Goal: Task Accomplishment & Management: Manage account settings

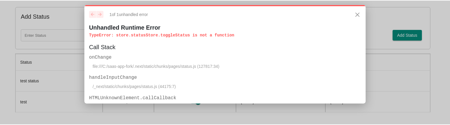
scroll to position [16, 0]
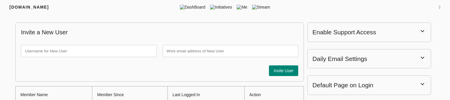
scroll to position [34, 0]
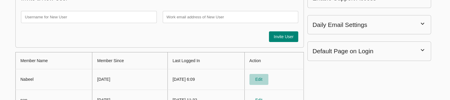
click at [266, 77] on span "Edit" at bounding box center [259, 79] width 14 height 7
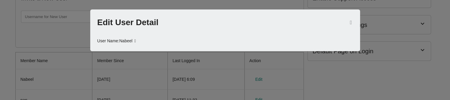
click at [136, 42] on icon at bounding box center [134, 41] width 3 height 6
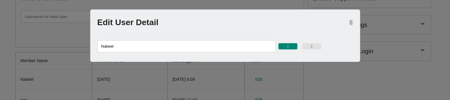
click at [350, 22] on icon "button" at bounding box center [351, 22] width 2 height 5
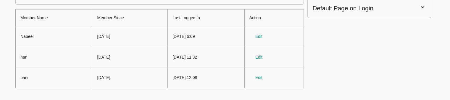
scroll to position [77, 0]
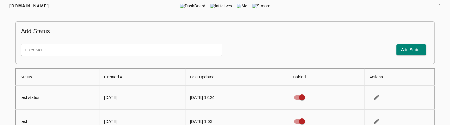
scroll to position [22, 0]
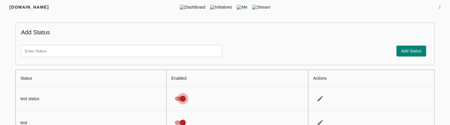
click at [184, 96] on input "status table" at bounding box center [183, 98] width 34 height 11
checkbox input "false"
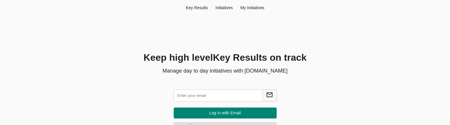
click at [223, 92] on input "text" at bounding box center [218, 95] width 89 height 12
click at [211, 98] on input "text" at bounding box center [218, 95] width 89 height 12
type input "hema@agilecyber.com"
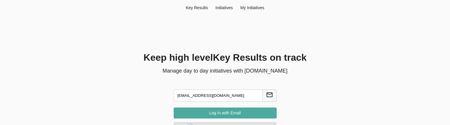
click at [223, 117] on button "Log In with Email" at bounding box center [225, 112] width 103 height 11
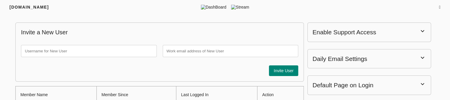
click at [440, 7] on icon at bounding box center [439, 7] width 1 height 4
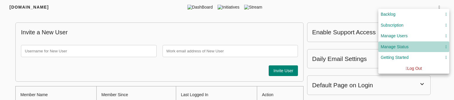
click at [418, 50] on div "Manage Status" at bounding box center [414, 46] width 66 height 7
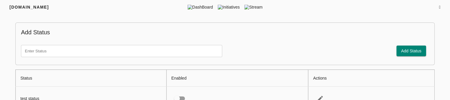
scroll to position [47, 0]
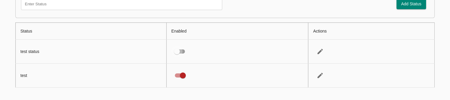
click at [179, 54] on input "status table" at bounding box center [177, 51] width 34 height 11
checkbox input "true"
click at [180, 75] on input "status table" at bounding box center [183, 75] width 34 height 11
checkbox input "false"
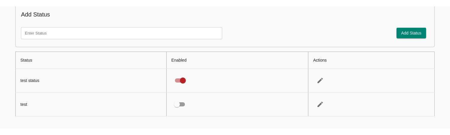
scroll to position [11, 0]
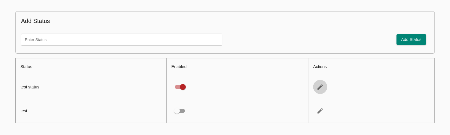
click at [320, 88] on icon "status table" at bounding box center [319, 87] width 7 height 7
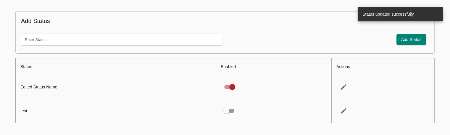
click at [45, 85] on td "Edited Status Name" at bounding box center [116, 87] width 200 height 24
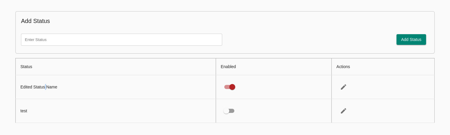
click at [45, 85] on td "Edited Status Name" at bounding box center [116, 87] width 200 height 24
click at [341, 85] on icon "status table" at bounding box center [343, 87] width 7 height 7
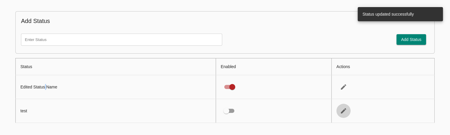
click at [344, 100] on icon "status table" at bounding box center [343, 111] width 5 height 5
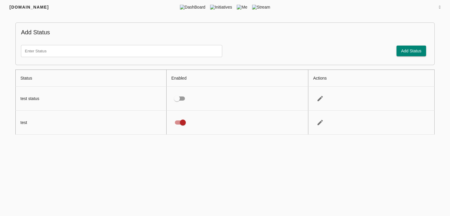
click at [439, 9] on icon at bounding box center [439, 7] width 1 height 4
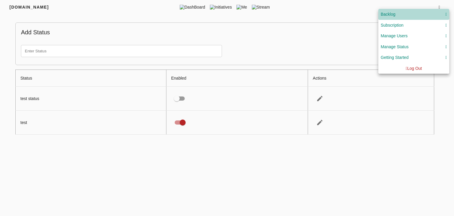
click at [437, 9] on button "Backlog" at bounding box center [413, 14] width 71 height 11
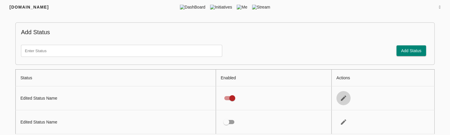
click at [344, 97] on icon "status table" at bounding box center [343, 98] width 7 height 7
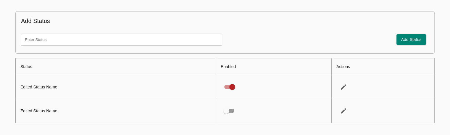
click at [208, 110] on td "Edited Status Name" at bounding box center [116, 111] width 200 height 24
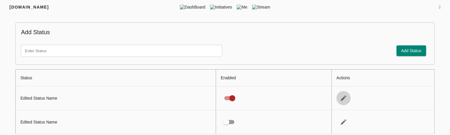
click at [341, 98] on icon "status table" at bounding box center [343, 98] width 7 height 7
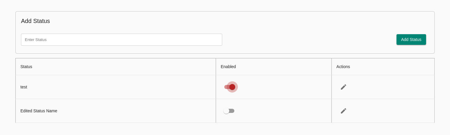
click at [232, 87] on input "status table" at bounding box center [232, 87] width 34 height 11
checkbox input "false"
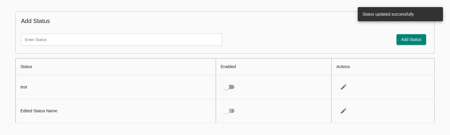
click at [227, 111] on input "status table" at bounding box center [226, 111] width 34 height 11
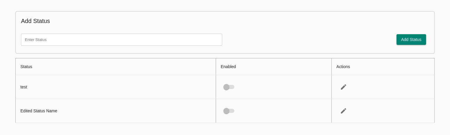
checkbox input "true"
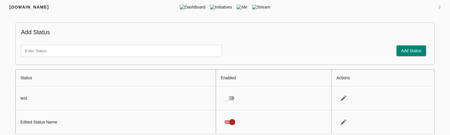
drag, startPoint x: 247, startPoint y: 91, endPoint x: 231, endPoint y: 96, distance: 17.0
click at [436, 5] on div at bounding box center [407, 7] width 65 height 6
click at [439, 6] on icon at bounding box center [439, 7] width 1 height 4
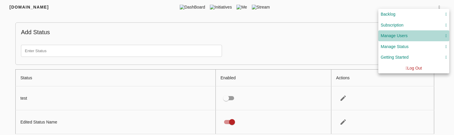
click at [412, 38] on div "Manage Users" at bounding box center [414, 35] width 66 height 7
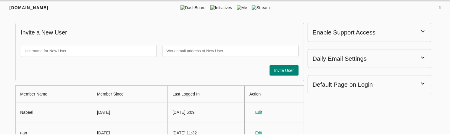
scroll to position [34, 0]
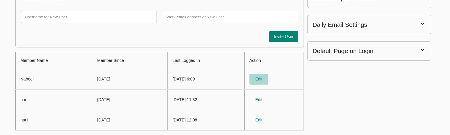
click at [266, 78] on span "Edit" at bounding box center [259, 79] width 14 height 7
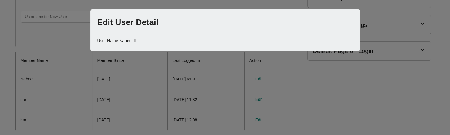
scroll to position [1, 0]
click at [375, 82] on div at bounding box center [225, 67] width 450 height 135
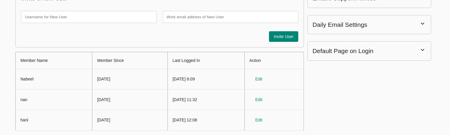
scroll to position [0, 0]
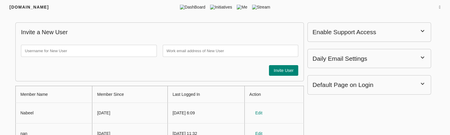
click at [439, 11] on div "FRIYAY.COM DashBoard Initiatives Me Stream" at bounding box center [225, 7] width 450 height 14
click at [439, 9] on icon at bounding box center [439, 7] width 1 height 4
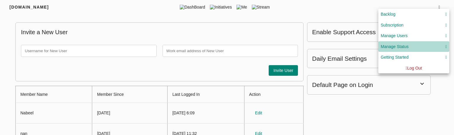
click at [400, 45] on div "Manage Status" at bounding box center [395, 46] width 28 height 7
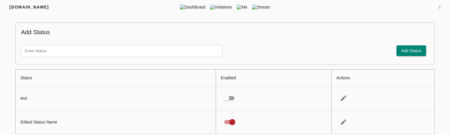
click at [439, 5] on icon at bounding box center [439, 7] width 1 height 4
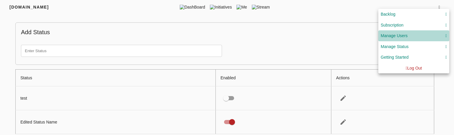
click at [409, 37] on div "Manage Users" at bounding box center [414, 35] width 66 height 7
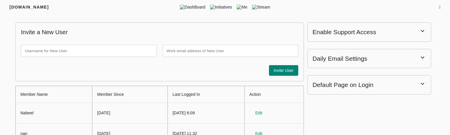
click at [439, 7] on icon at bounding box center [439, 7] width 1 height 4
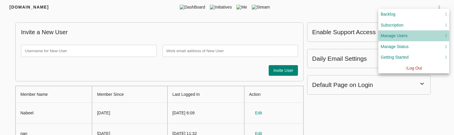
click at [409, 34] on div "Manage Users" at bounding box center [414, 35] width 66 height 7
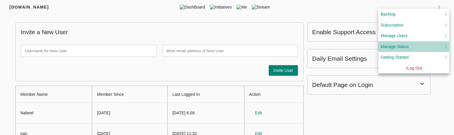
click at [409, 46] on div "Manage Status" at bounding box center [414, 46] width 66 height 7
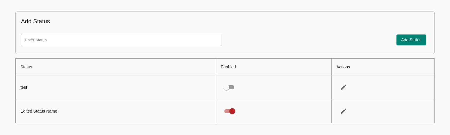
scroll to position [11, 0]
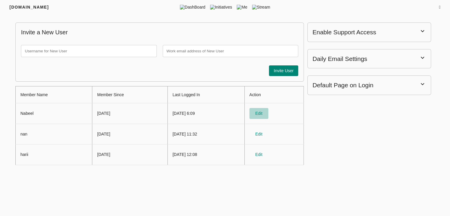
click at [266, 110] on span "Edit" at bounding box center [259, 113] width 14 height 7
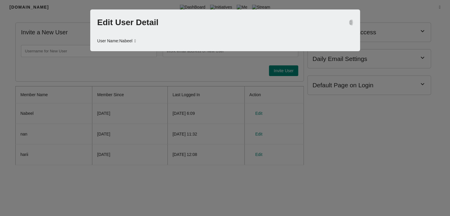
click at [350, 22] on icon "button" at bounding box center [351, 22] width 2 height 5
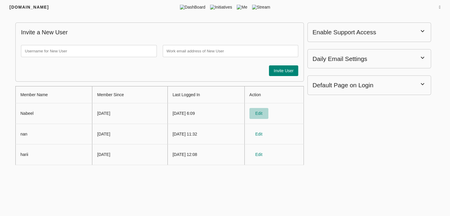
click at [265, 110] on span "Edit" at bounding box center [259, 113] width 14 height 7
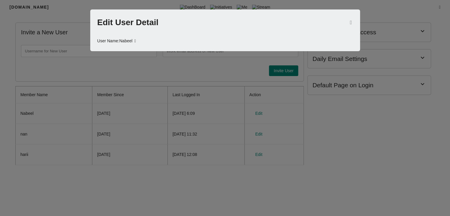
click at [137, 40] on icon at bounding box center [134, 41] width 3 height 6
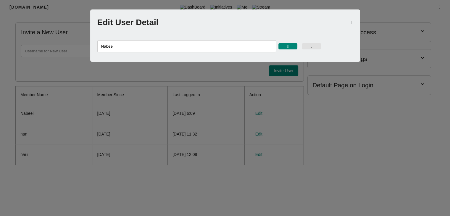
click at [134, 46] on input "Nabeel" at bounding box center [186, 46] width 179 height 12
type input "Nabeell"
click at [287, 46] on icon "button" at bounding box center [287, 46] width 1 height 4
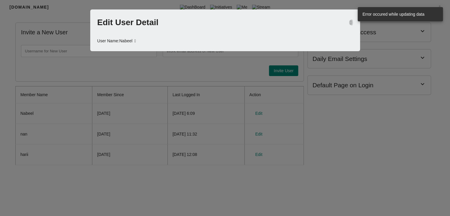
click at [350, 22] on icon "button" at bounding box center [351, 22] width 2 height 5
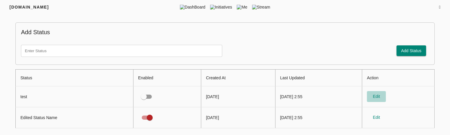
click at [383, 96] on span "Edit" at bounding box center [376, 96] width 14 height 7
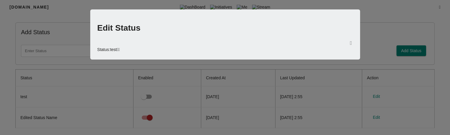
click at [118, 49] on icon at bounding box center [117, 50] width 1 height 4
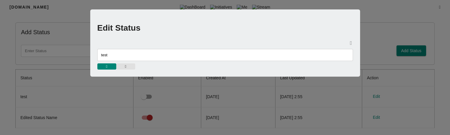
click at [137, 57] on input "test" at bounding box center [224, 55] width 255 height 12
type input "testing"
click at [107, 65] on icon "button" at bounding box center [106, 67] width 1 height 4
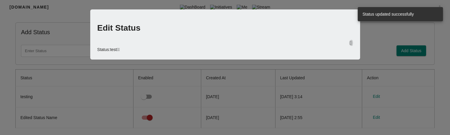
click at [350, 42] on icon "button" at bounding box center [351, 43] width 2 height 5
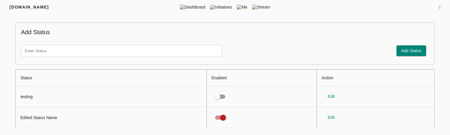
click at [137, 49] on input "text" at bounding box center [121, 51] width 201 height 12
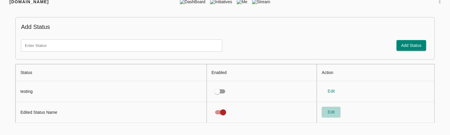
click at [334, 110] on span "Edit" at bounding box center [331, 112] width 14 height 7
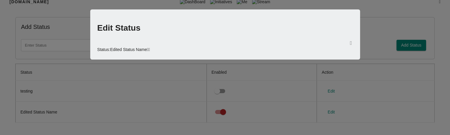
scroll to position [1, 0]
click at [148, 48] on icon at bounding box center [147, 50] width 1 height 4
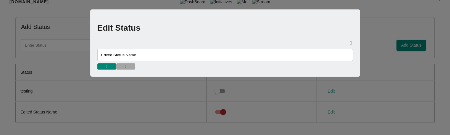
click at [125, 66] on icon "button" at bounding box center [125, 67] width 1 height 4
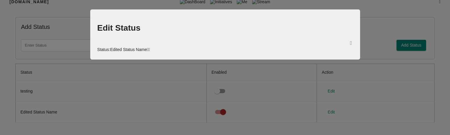
click at [350, 44] on icon "button" at bounding box center [351, 43] width 2 height 5
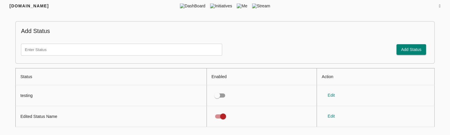
scroll to position [5, 0]
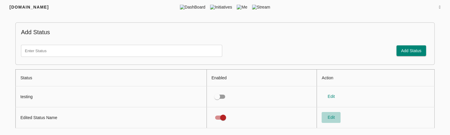
click at [334, 119] on span "Edit" at bounding box center [331, 117] width 14 height 7
click at [335, 96] on span "Edit" at bounding box center [331, 96] width 14 height 7
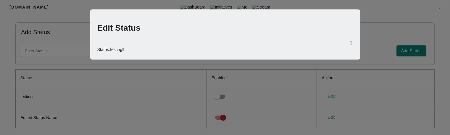
click at [124, 48] on icon at bounding box center [122, 50] width 1 height 4
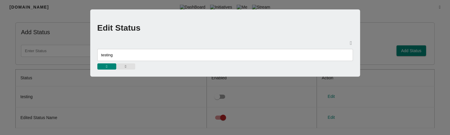
click at [124, 59] on input "testing" at bounding box center [224, 55] width 255 height 12
type input "testing status"
click at [123, 67] on span "button" at bounding box center [125, 67] width 13 height 4
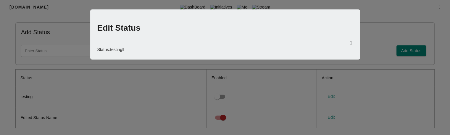
click at [124, 49] on icon at bounding box center [122, 50] width 1 height 4
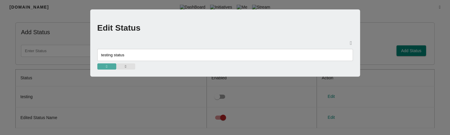
click at [107, 68] on icon "button" at bounding box center [106, 67] width 1 height 4
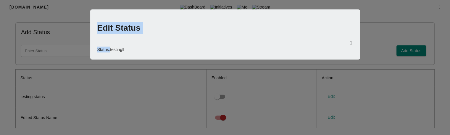
drag, startPoint x: 110, startPoint y: 50, endPoint x: 82, endPoint y: 46, distance: 28.1
click at [82, 46] on div "Edit Status Status: testing" at bounding box center [225, 67] width 450 height 135
click at [100, 48] on div "Status: testing" at bounding box center [224, 50] width 255 height 6
drag, startPoint x: 110, startPoint y: 50, endPoint x: 98, endPoint y: 49, distance: 11.9
click at [98, 49] on div "Status: testing" at bounding box center [224, 50] width 255 height 6
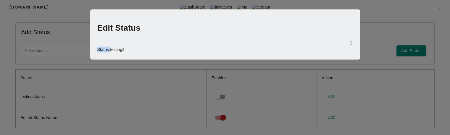
copy div "Status:"
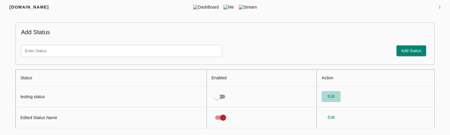
click at [329, 97] on span "Edit" at bounding box center [331, 96] width 14 height 7
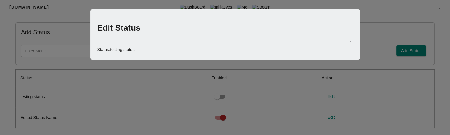
click at [136, 49] on icon at bounding box center [135, 50] width 1 height 4
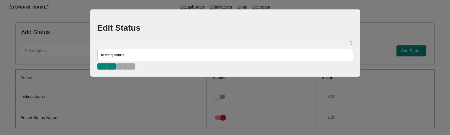
click at [131, 64] on button "button" at bounding box center [125, 67] width 19 height 6
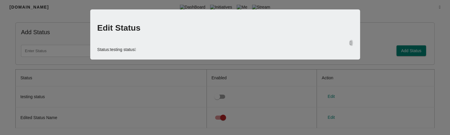
click at [351, 42] on icon "button" at bounding box center [351, 43] width 2 height 5
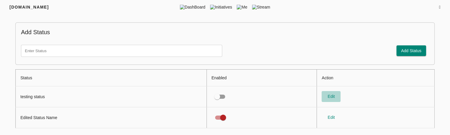
click at [331, 98] on span "Edit" at bounding box center [331, 96] width 14 height 7
click at [332, 100] on span "Edit" at bounding box center [331, 96] width 14 height 7
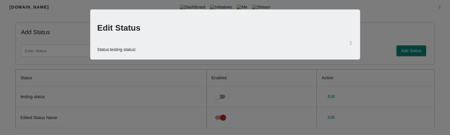
click at [136, 48] on icon at bounding box center [135, 50] width 1 height 4
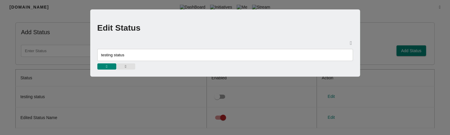
click at [133, 55] on input "testing status" at bounding box center [224, 55] width 255 height 12
type input "testing"
click at [106, 68] on icon "button" at bounding box center [106, 67] width 1 height 4
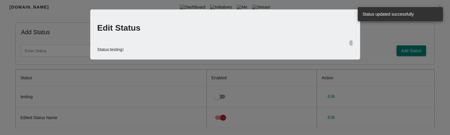
click at [350, 41] on icon "button" at bounding box center [351, 43] width 2 height 5
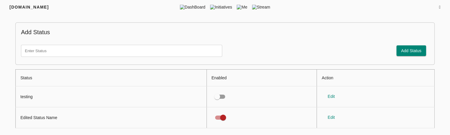
scroll to position [5, 0]
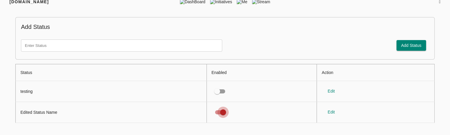
click at [223, 112] on input "status table" at bounding box center [223, 112] width 34 height 11
checkbox input "false"
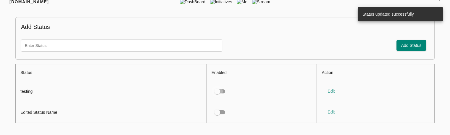
click at [221, 90] on input "status table" at bounding box center [217, 91] width 34 height 11
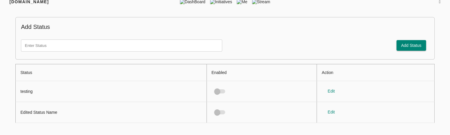
checkbox input "true"
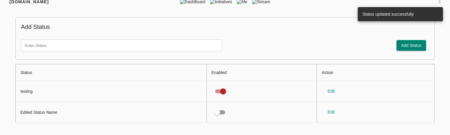
click at [202, 54] on div "Add Status" at bounding box center [225, 45] width 414 height 23
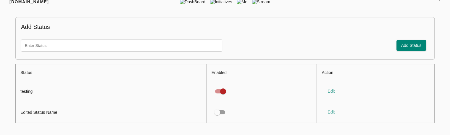
scroll to position [0, 0]
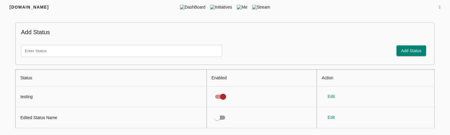
click at [102, 53] on input "text" at bounding box center [121, 51] width 201 height 12
type input "test status"
click at [414, 50] on span "Add Status" at bounding box center [411, 50] width 20 height 7
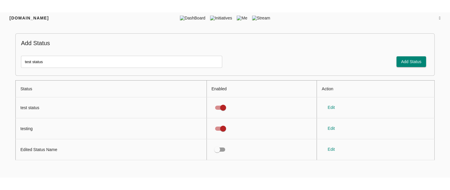
scroll to position [2, 0]
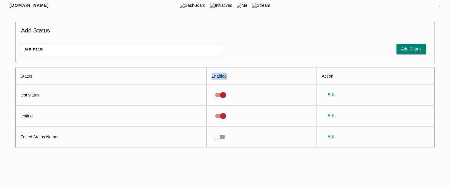
drag, startPoint x: 228, startPoint y: 75, endPoint x: 209, endPoint y: 74, distance: 19.2
click at [209, 74] on th "Enabled" at bounding box center [261, 76] width 110 height 17
click at [266, 40] on div "test status Add Status" at bounding box center [225, 49] width 414 height 23
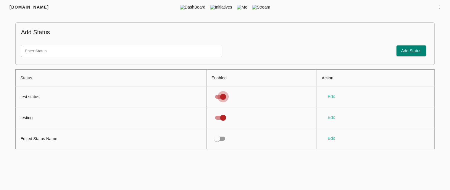
click at [224, 98] on input "status table" at bounding box center [223, 96] width 34 height 11
checkbox input "false"
click at [130, 52] on input "text" at bounding box center [121, 51] width 201 height 12
type input "status test"
click at [407, 53] on span "Add Status" at bounding box center [411, 50] width 20 height 7
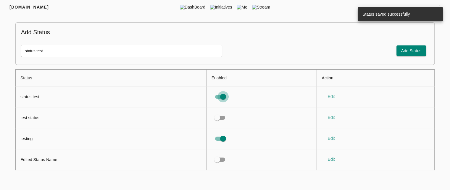
click at [226, 97] on input "status table" at bounding box center [223, 96] width 34 height 11
click at [220, 97] on input "status table" at bounding box center [217, 96] width 34 height 11
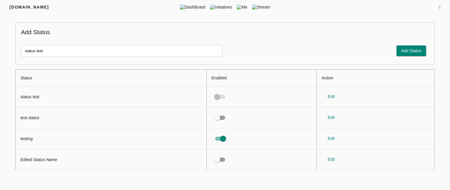
checkbox input "true"
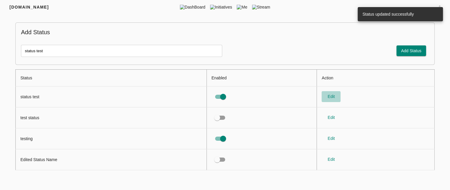
click at [333, 97] on span "Edit" at bounding box center [331, 96] width 14 height 7
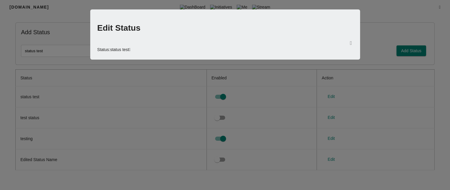
click at [130, 48] on icon at bounding box center [129, 50] width 1 height 4
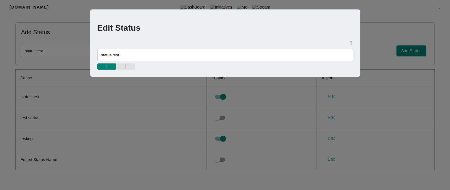
click at [132, 57] on input "status test" at bounding box center [224, 55] width 255 height 12
type input "status testing"
click at [112, 66] on span "button" at bounding box center [106, 67] width 13 height 4
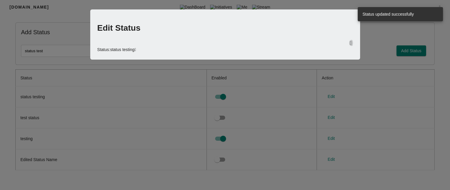
click at [350, 44] on icon "button" at bounding box center [351, 43] width 2 height 5
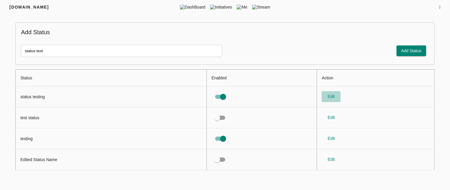
click at [332, 98] on span "Edit" at bounding box center [331, 96] width 14 height 7
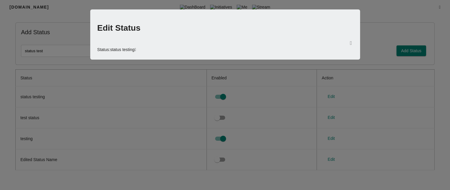
click at [136, 48] on icon at bounding box center [135, 50] width 1 height 4
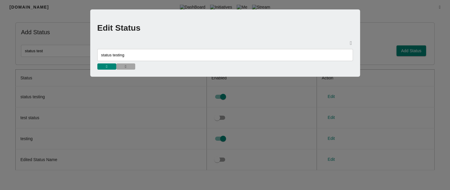
click at [127, 67] on span "button" at bounding box center [125, 67] width 13 height 4
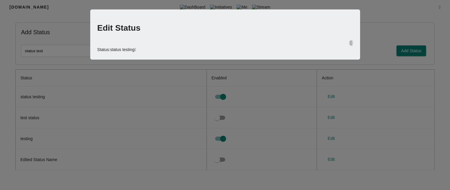
click at [351, 45] on icon "button" at bounding box center [351, 43] width 2 height 5
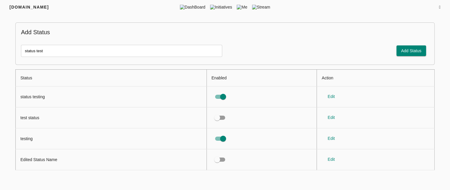
click at [172, 48] on input "status test" at bounding box center [121, 51] width 201 height 12
type input "status"
click at [404, 51] on span "Add Status" at bounding box center [411, 50] width 20 height 7
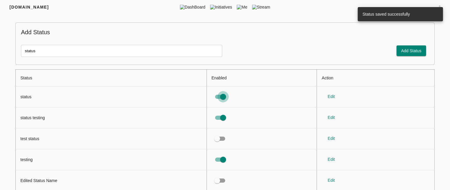
click at [219, 96] on input "status table" at bounding box center [223, 96] width 34 height 11
click at [219, 96] on input "status table" at bounding box center [217, 96] width 34 height 11
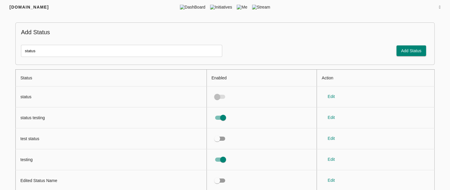
checkbox input "true"
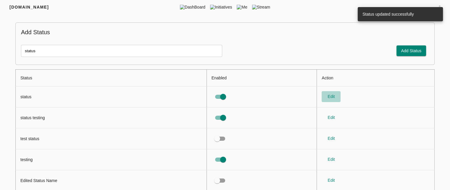
click at [330, 97] on span "Edit" at bounding box center [331, 96] width 14 height 7
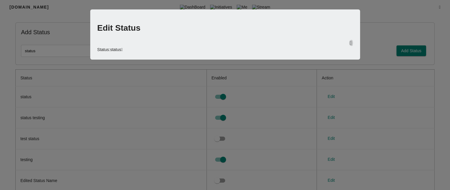
click at [351, 45] on icon "button" at bounding box center [351, 43] width 2 height 5
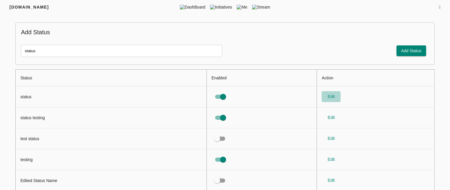
click at [332, 96] on span "Edit" at bounding box center [331, 96] width 14 height 7
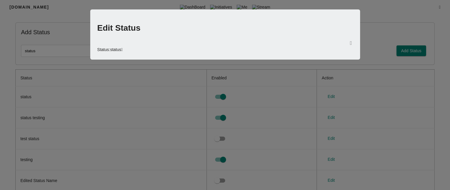
click at [122, 48] on icon at bounding box center [121, 50] width 1 height 4
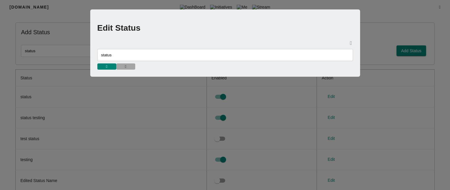
click at [130, 67] on span "button" at bounding box center [125, 67] width 13 height 4
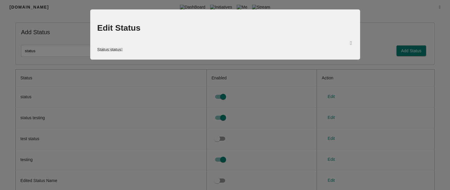
click at [122, 48] on icon at bounding box center [121, 50] width 1 height 4
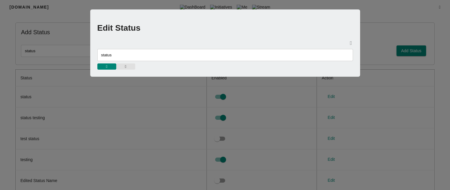
click at [120, 55] on input "status" at bounding box center [224, 55] width 255 height 12
type input "status tesssss"
click at [101, 65] on span "button" at bounding box center [106, 67] width 13 height 4
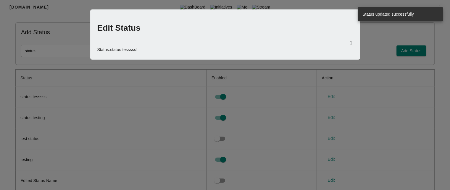
click at [350, 43] on icon "button" at bounding box center [351, 43] width 2 height 5
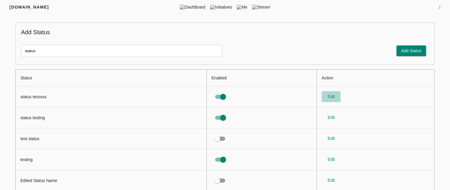
click at [331, 93] on span "Edit" at bounding box center [331, 96] width 14 height 7
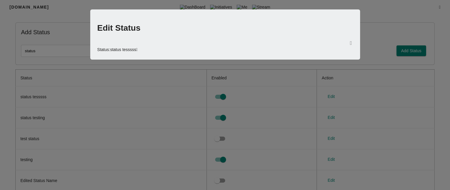
click at [345, 103] on div at bounding box center [225, 95] width 450 height 190
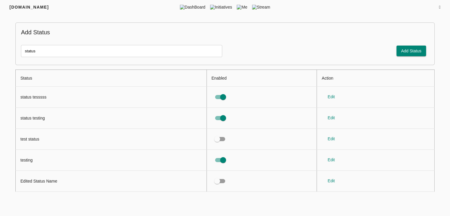
click at [439, 7] on icon at bounding box center [439, 7] width 1 height 4
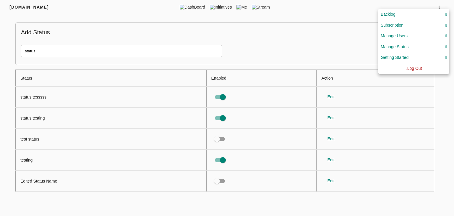
click at [346, 48] on div at bounding box center [227, 108] width 454 height 216
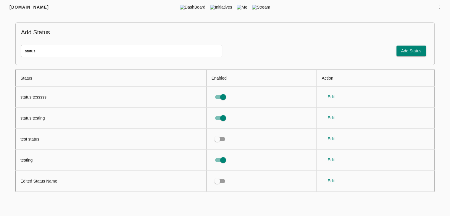
click at [440, 7] on div "[DOMAIN_NAME] DashBoard Initiatives Me Stream" at bounding box center [225, 7] width 450 height 14
click at [439, 7] on icon at bounding box center [439, 7] width 1 height 4
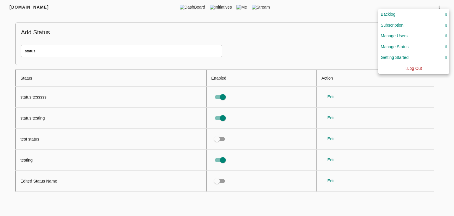
click at [299, 43] on div at bounding box center [227, 108] width 454 height 216
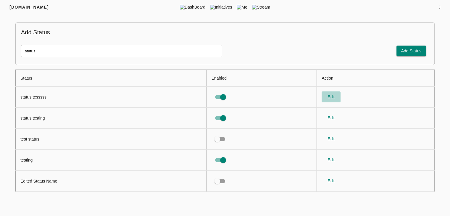
click at [329, 95] on span "Edit" at bounding box center [331, 96] width 14 height 7
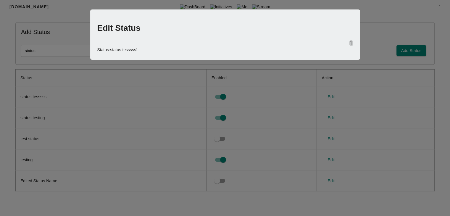
click at [350, 43] on icon "button" at bounding box center [351, 43] width 2 height 5
